Goal: Task Accomplishment & Management: Complete application form

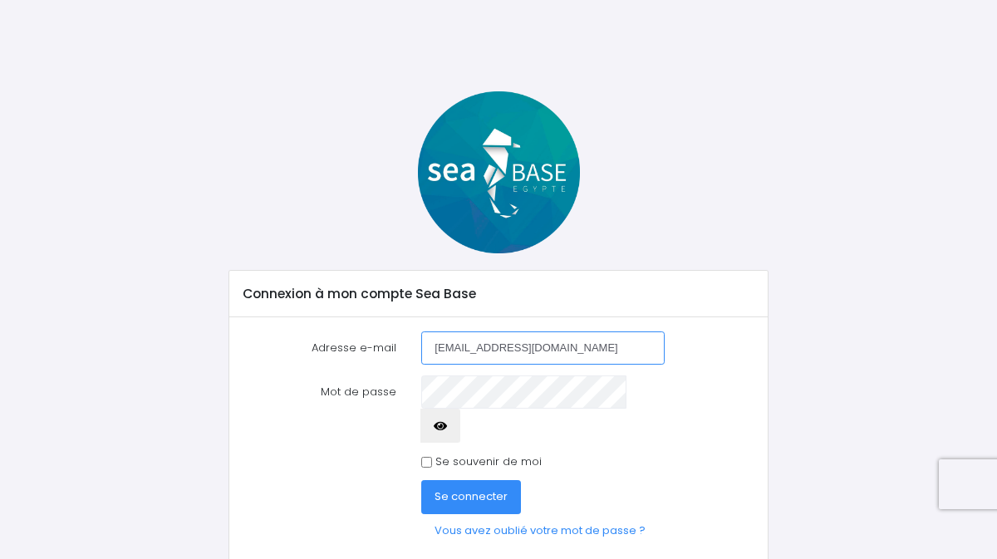
type input "severine.usseglio@gmail.com"
click at [421, 480] on button "Se connecter" at bounding box center [471, 496] width 100 height 33
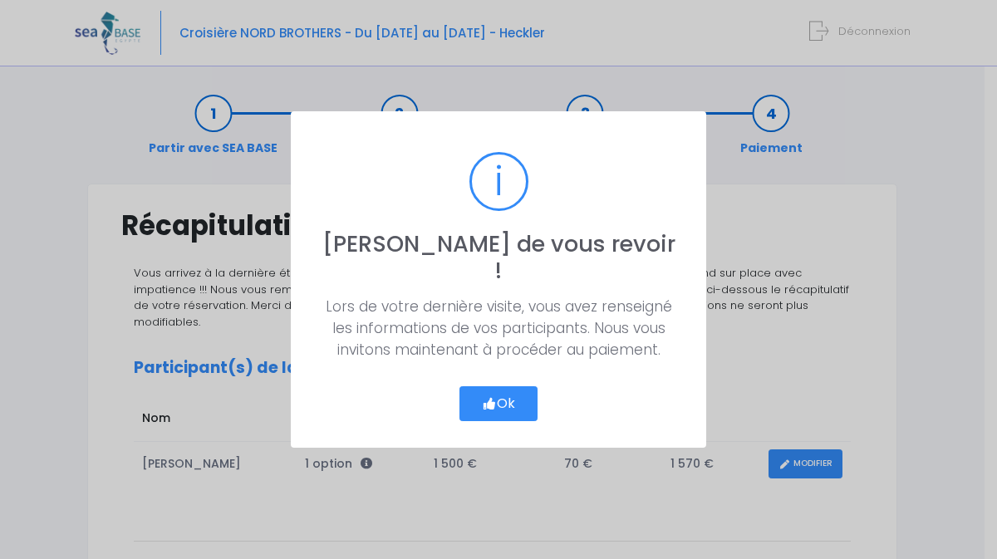
click at [508, 394] on button "Ok" at bounding box center [498, 403] width 78 height 35
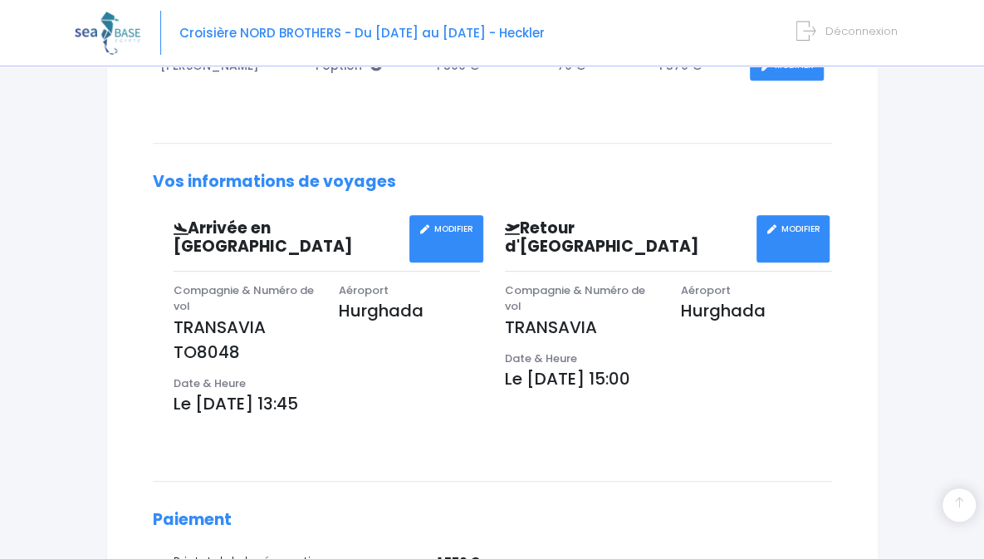
scroll to position [390, 0]
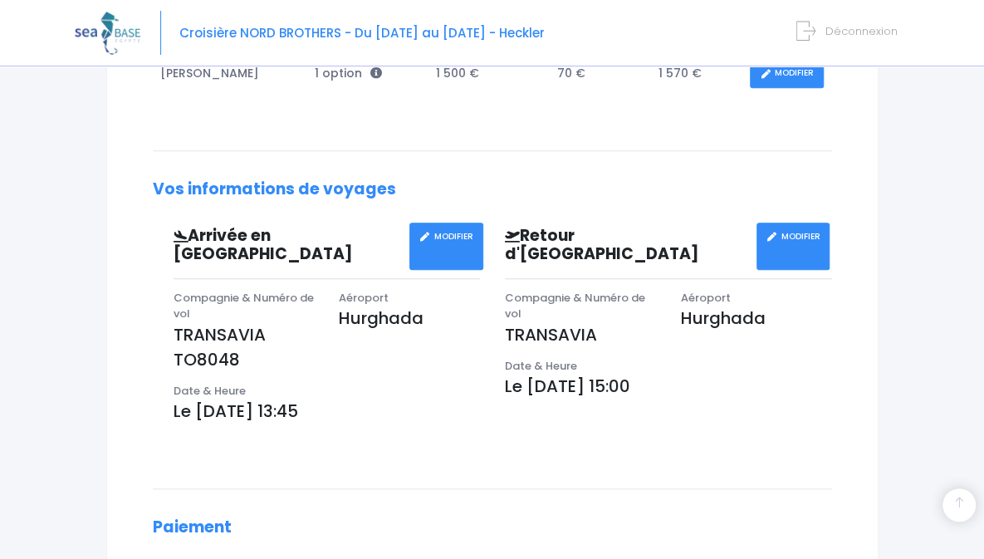
click at [802, 223] on link "MODIFIER" at bounding box center [794, 246] width 74 height 47
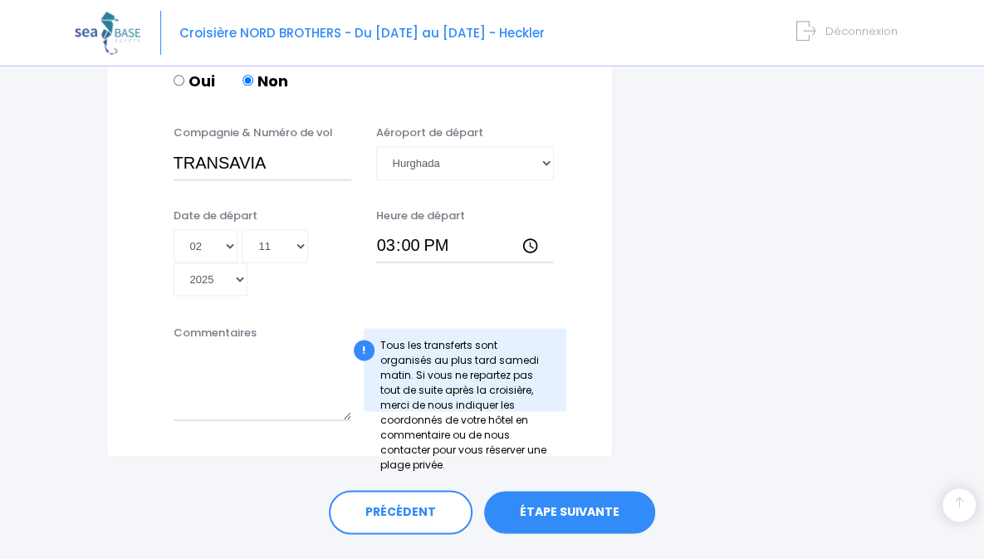
scroll to position [939, 0]
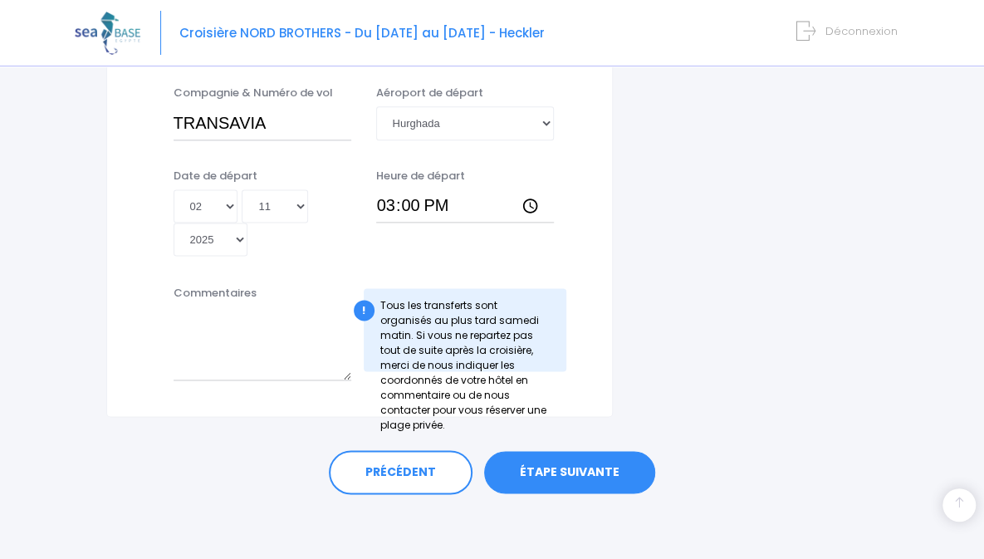
click at [570, 463] on link "ÉTAPE SUIVANTE" at bounding box center [569, 472] width 171 height 43
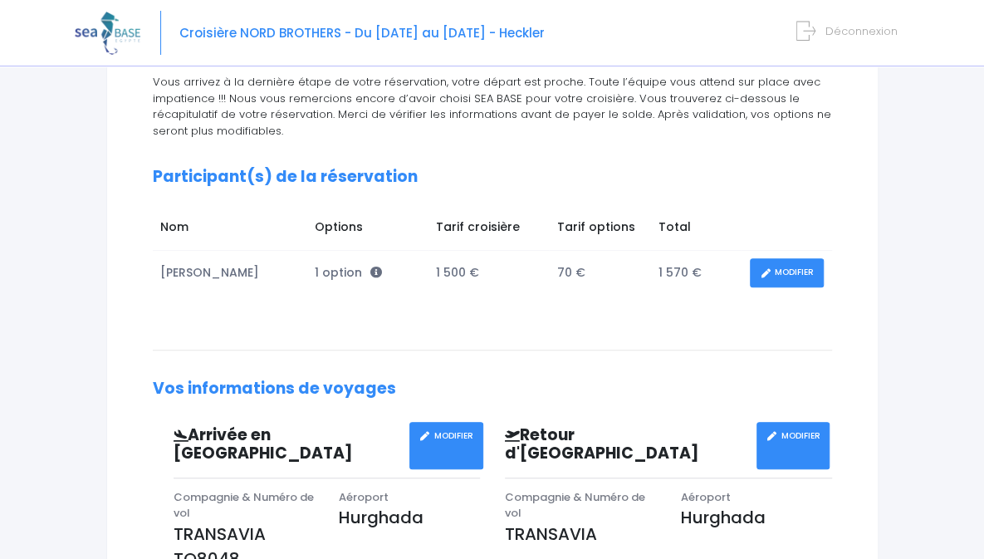
scroll to position [157, 0]
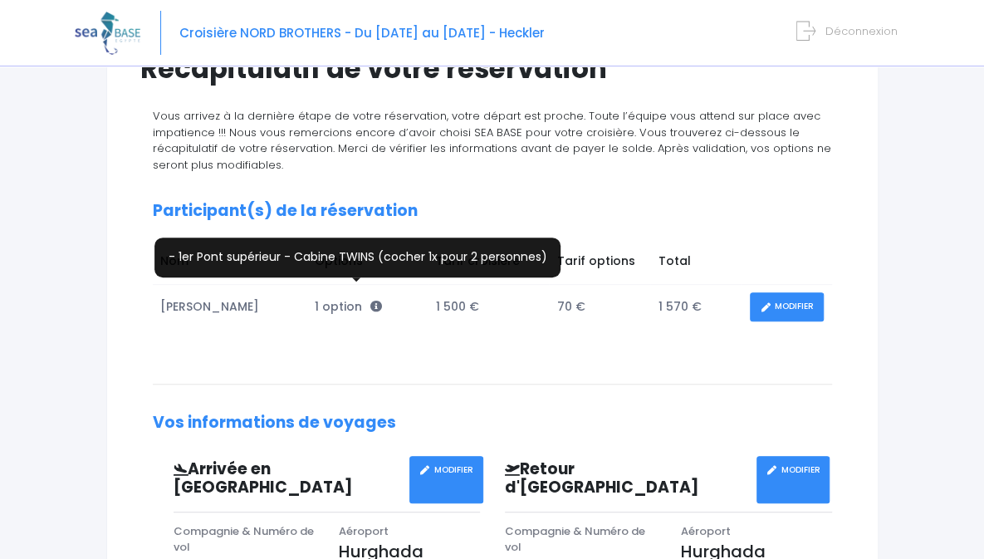
click at [370, 301] on icon at bounding box center [376, 307] width 12 height 12
